Goal: Information Seeking & Learning: Learn about a topic

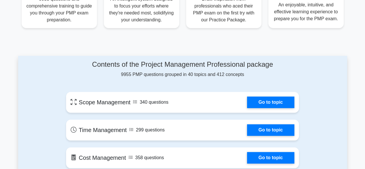
scroll to position [259, 0]
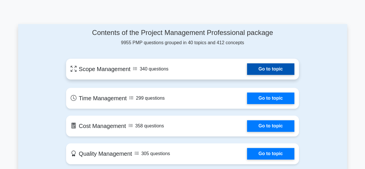
click at [247, 69] on link "Go to topic" at bounding box center [270, 69] width 47 height 12
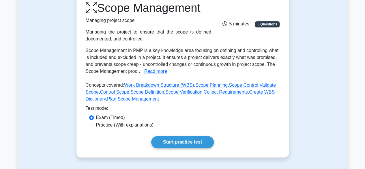
scroll to position [144, 0]
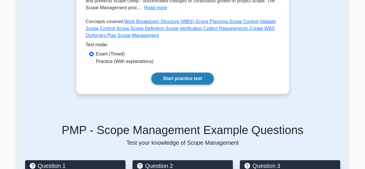
click at [175, 79] on link "Start practice test" at bounding box center [182, 78] width 63 height 12
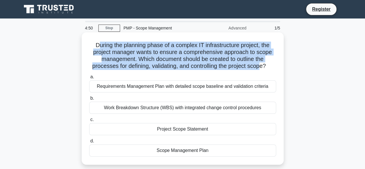
drag, startPoint x: 95, startPoint y: 43, endPoint x: 263, endPoint y: 64, distance: 168.8
click at [263, 64] on h5 "During the planning phase of a complex IT infrastructure project, the project m…" at bounding box center [183, 56] width 188 height 28
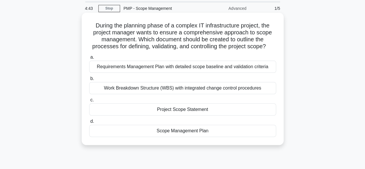
scroll to position [29, 0]
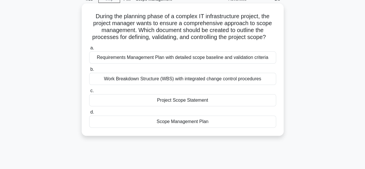
drag, startPoint x: 178, startPoint y: 57, endPoint x: 160, endPoint y: 58, distance: 17.6
click at [178, 57] on div "Requirements Management Plan with detailed scope baseline and validation criter…" at bounding box center [182, 57] width 187 height 12
click at [89, 50] on input "a. Requirements Management Plan with detailed scope baseline and validation cri…" at bounding box center [89, 48] width 0 height 4
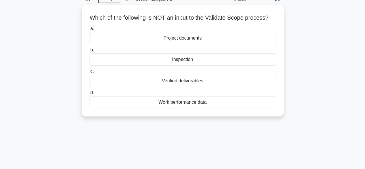
scroll to position [0, 0]
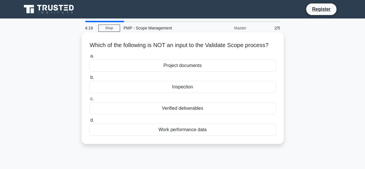
click at [178, 93] on div "Inspection" at bounding box center [182, 87] width 187 height 12
click at [89, 79] on input "b. Inspection" at bounding box center [89, 78] width 0 height 4
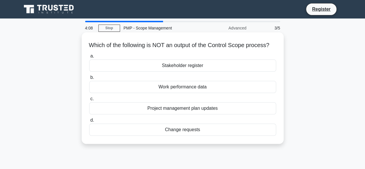
click at [183, 71] on div "Stakeholder register" at bounding box center [182, 65] width 187 height 12
click at [89, 58] on input "a. Stakeholder register" at bounding box center [89, 56] width 0 height 4
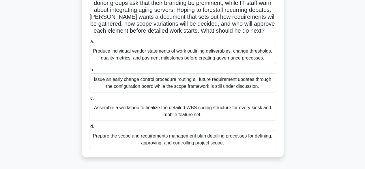
scroll to position [58, 0]
drag, startPoint x: 225, startPoint y: 30, endPoint x: 0, endPoint y: 66, distance: 227.7
click at [0, 65] on main "3:03 Stop PMP - Scope Management Expert 4/5 Rahul has been assigned to digitize…" at bounding box center [182, 107] width 365 height 293
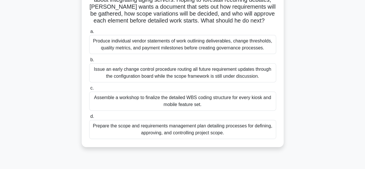
scroll to position [29, 0]
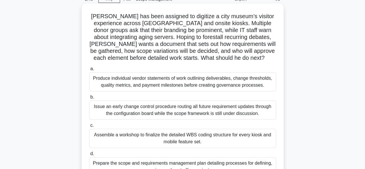
click at [142, 109] on div "Issue an early change control procedure routing all future requirement updates …" at bounding box center [182, 109] width 187 height 19
click at [89, 99] on input "b. Issue an early change control procedure routing all future requirement updat…" at bounding box center [89, 97] width 0 height 4
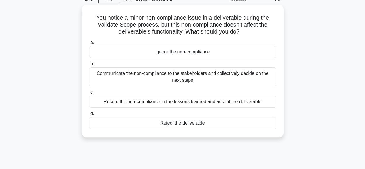
scroll to position [0, 0]
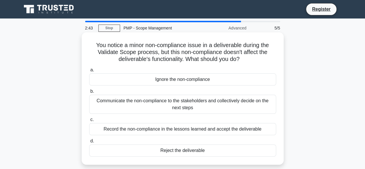
drag, startPoint x: 175, startPoint y: 103, endPoint x: 84, endPoint y: 102, distance: 90.8
click at [84, 102] on div "You notice a minor non-compliance issue in a deliverable during the Validate Sc…" at bounding box center [182, 98] width 197 height 127
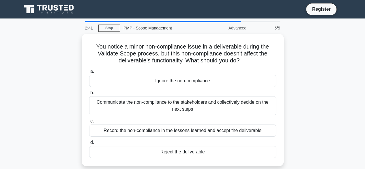
click at [61, 66] on div "You notice a minor non-compliance issue in a deliverable during the Validate Sc…" at bounding box center [182, 103] width 329 height 139
drag, startPoint x: 61, startPoint y: 66, endPoint x: 39, endPoint y: 61, distance: 23.4
click at [39, 61] on div "You notice a minor non-compliance issue in a deliverable during the Validate Sc…" at bounding box center [182, 103] width 329 height 139
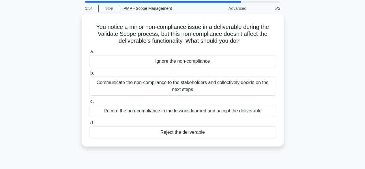
scroll to position [29, 0]
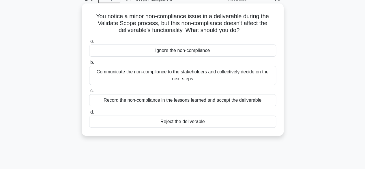
click at [141, 75] on div "Communicate the non-compliance to the stakeholders and collectively decide on t…" at bounding box center [182, 75] width 187 height 19
click at [89, 64] on input "b. Communicate the non-compliance to the stakeholders and collectively decide o…" at bounding box center [89, 63] width 0 height 4
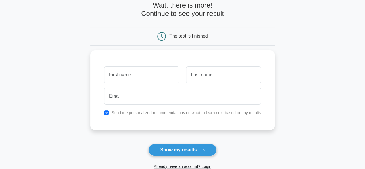
scroll to position [86, 0]
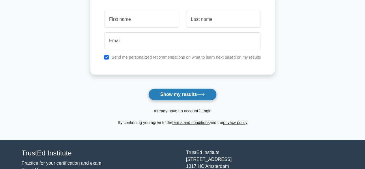
click at [184, 92] on button "Show my results" at bounding box center [182, 94] width 68 height 12
